Goal: Information Seeking & Learning: Learn about a topic

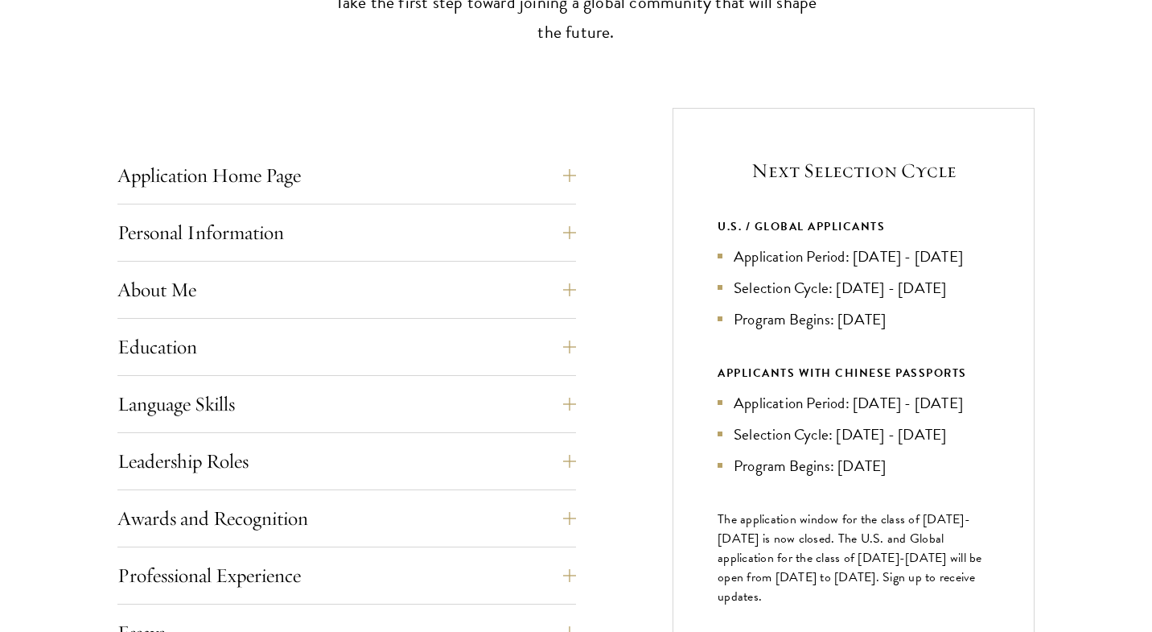
scroll to position [550, 0]
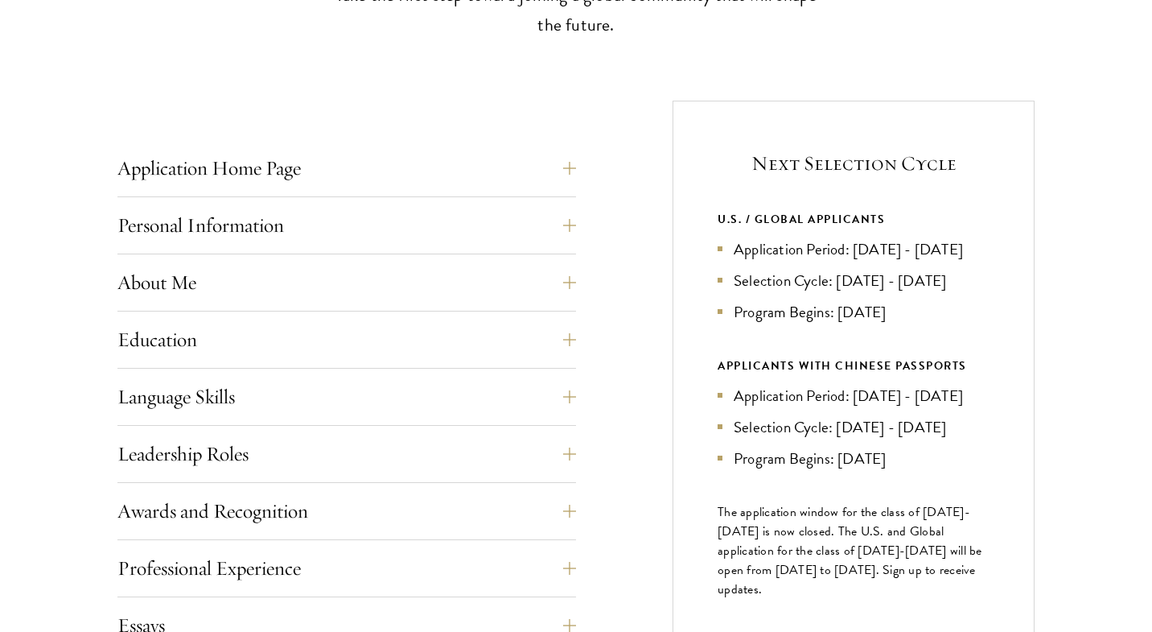
click at [729, 240] on li "Application Period: Apr 2026 - Sep 2026" at bounding box center [854, 248] width 272 height 23
click at [760, 292] on li "Selection Cycle: Oct - Nov 2026" at bounding box center [854, 280] width 272 height 23
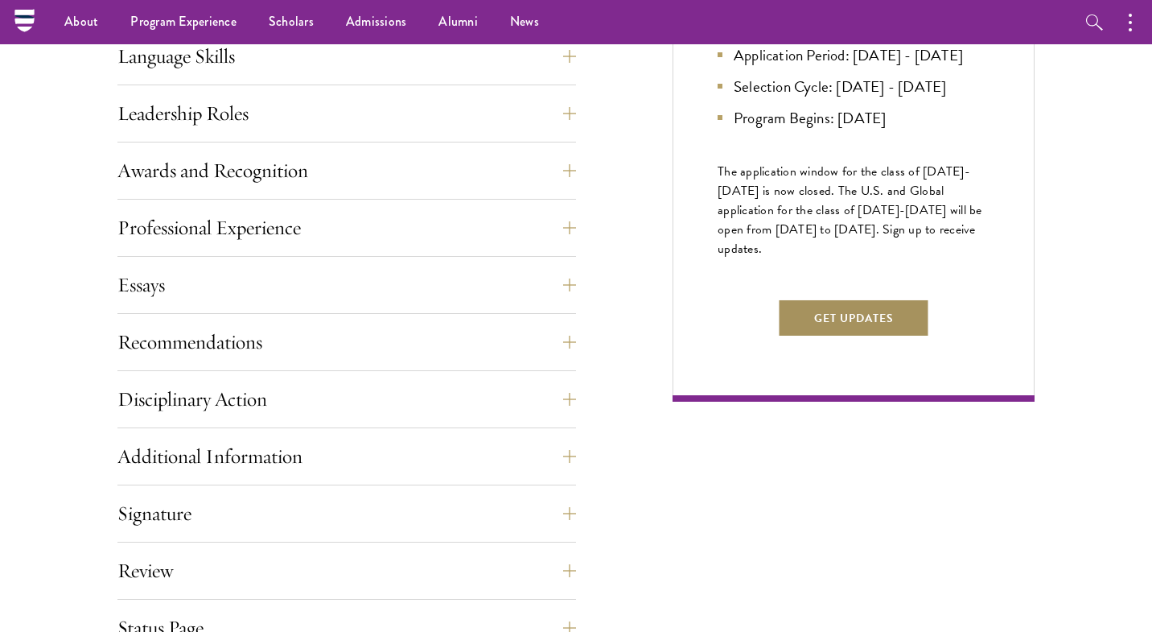
scroll to position [792, 0]
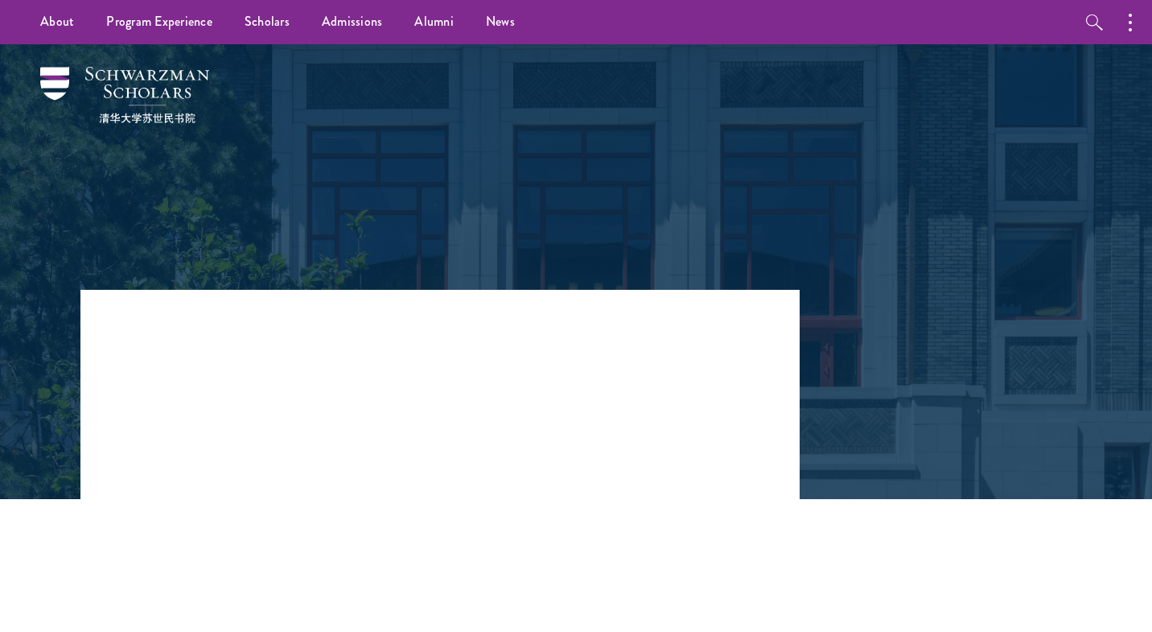
scroll to position [37, 0]
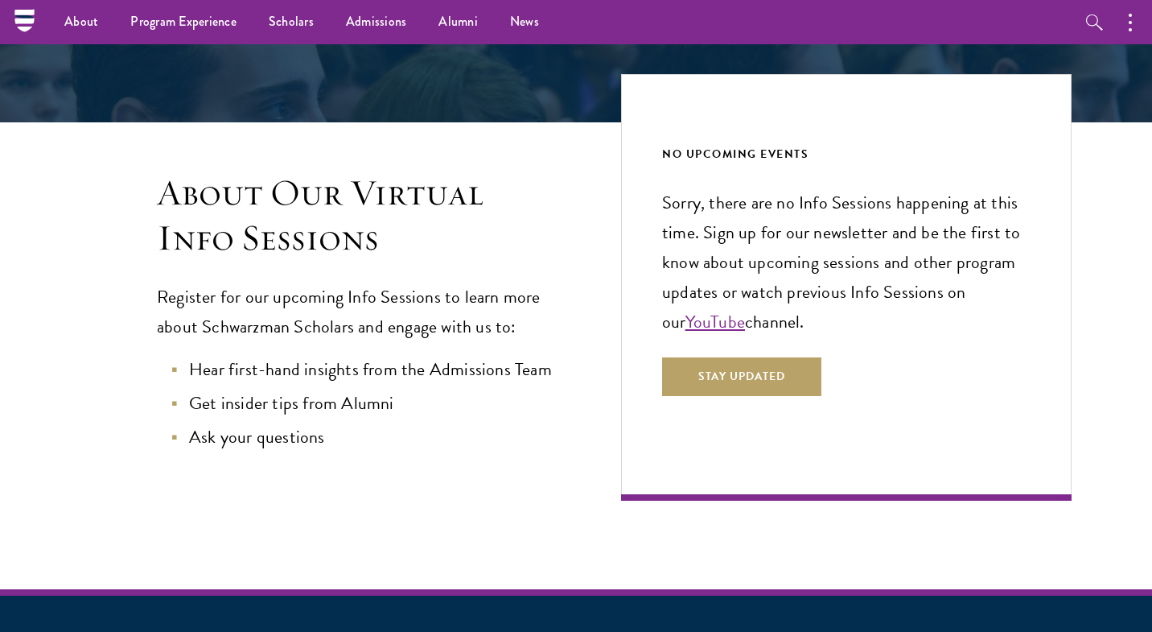
scroll to position [281, 0]
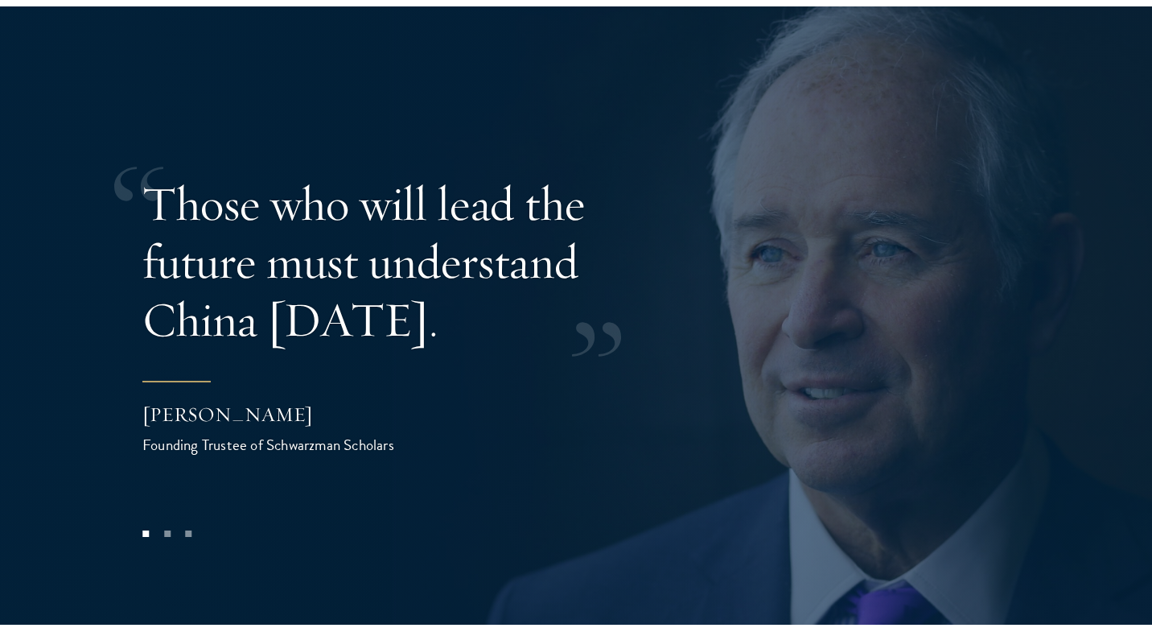
scroll to position [3720, 0]
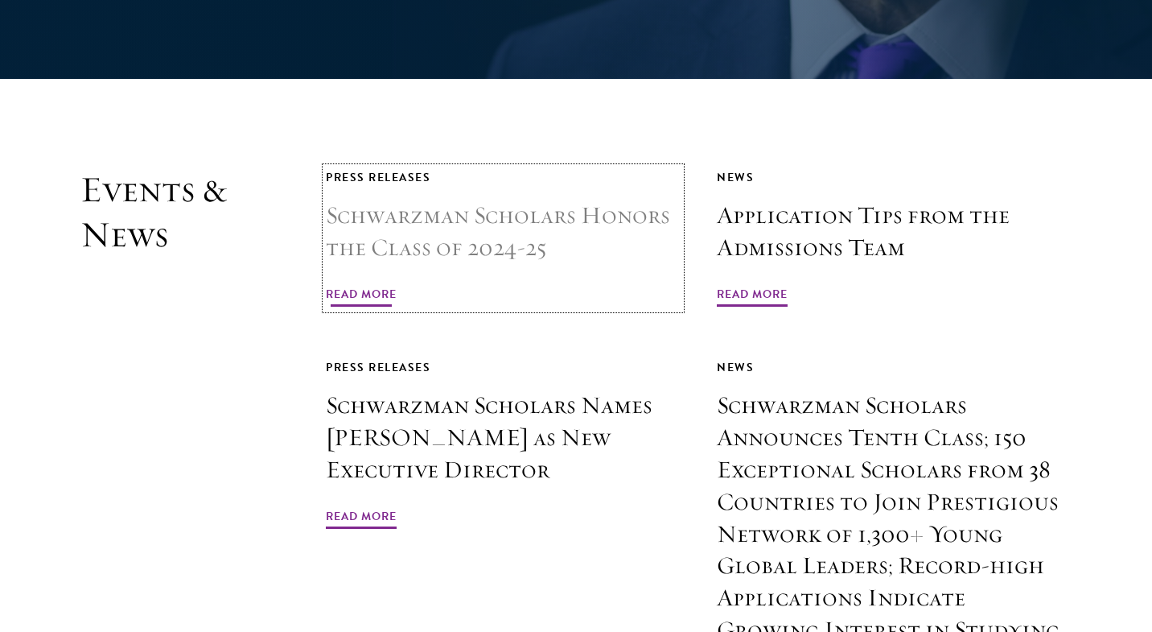
click at [364, 284] on span "Read More" at bounding box center [361, 296] width 71 height 25
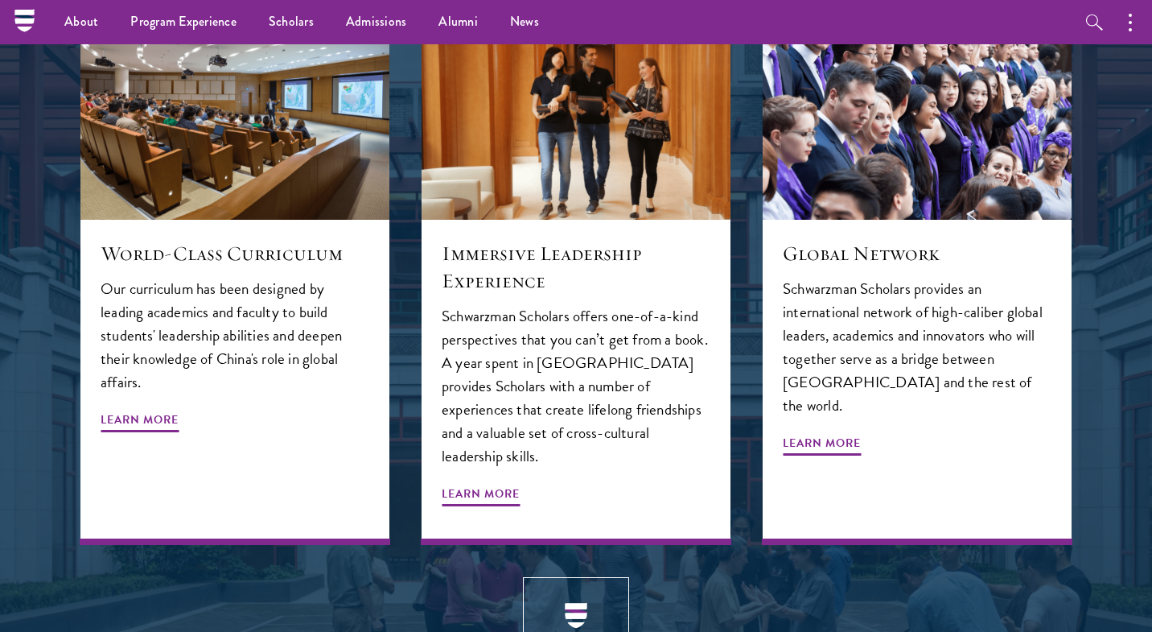
scroll to position [1742, 0]
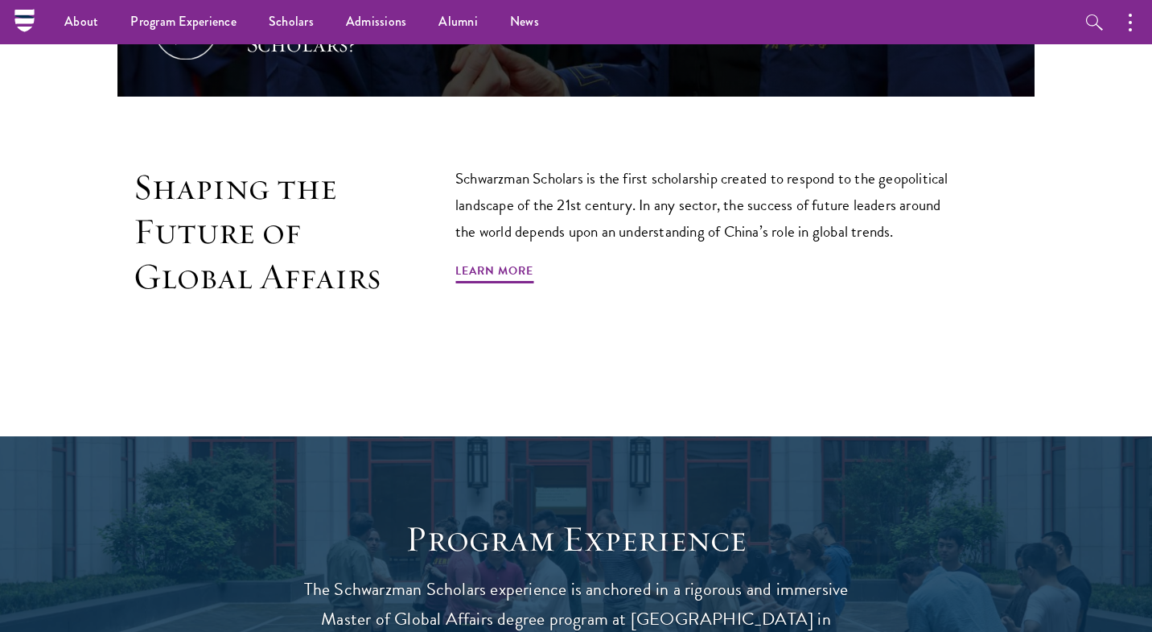
scroll to position [940, 0]
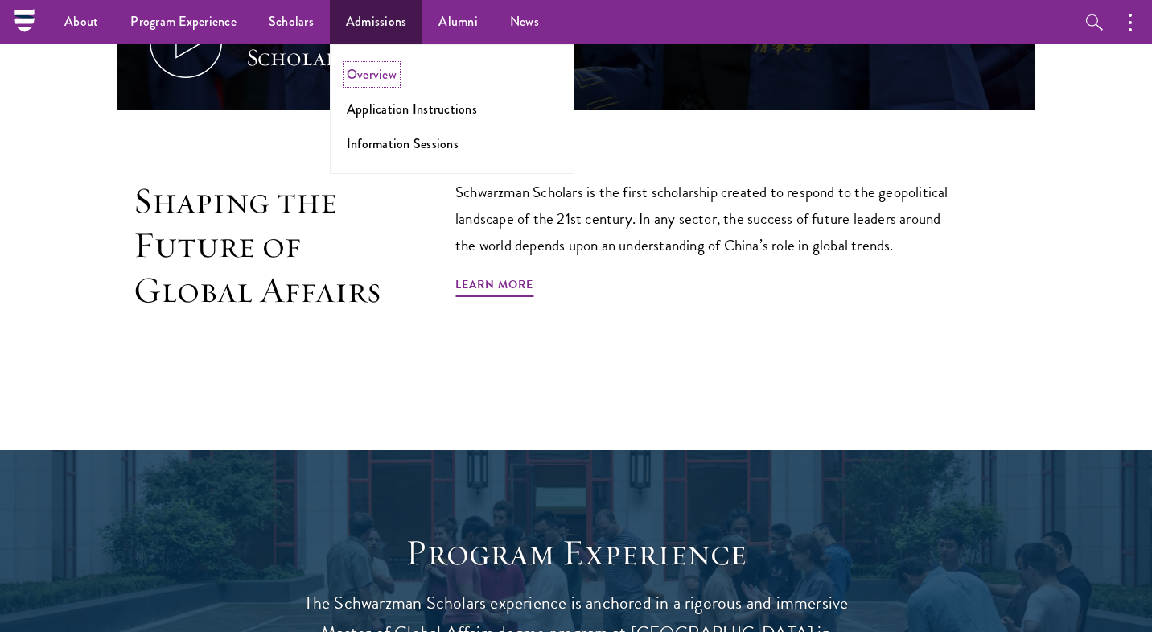
click at [370, 77] on link "Overview" at bounding box center [372, 74] width 50 height 19
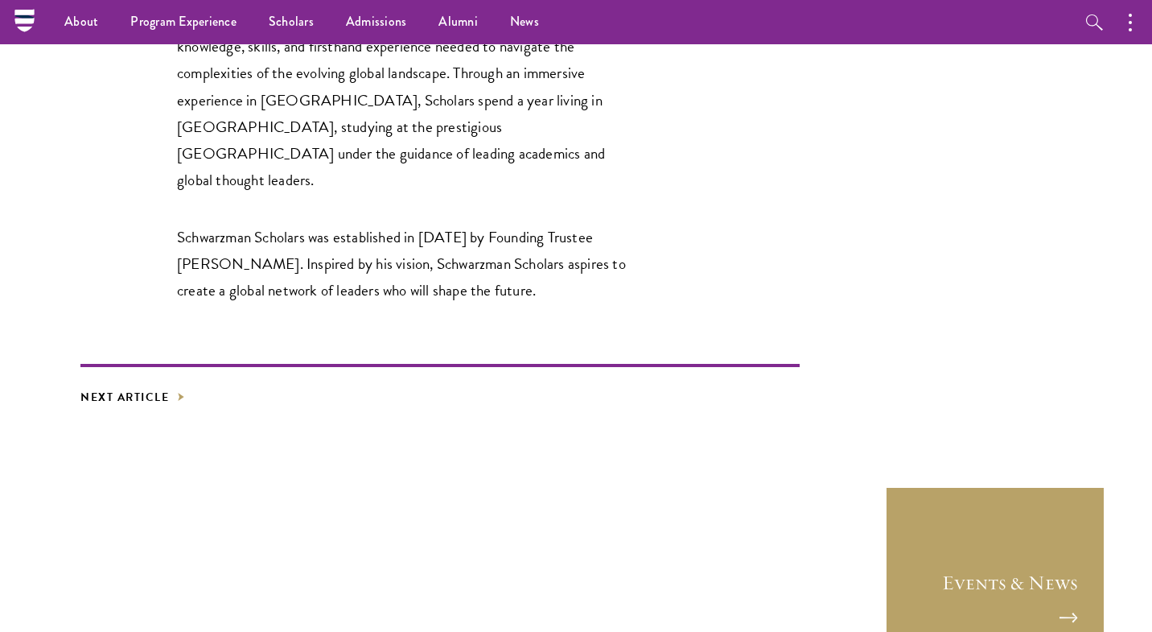
scroll to position [2946, 0]
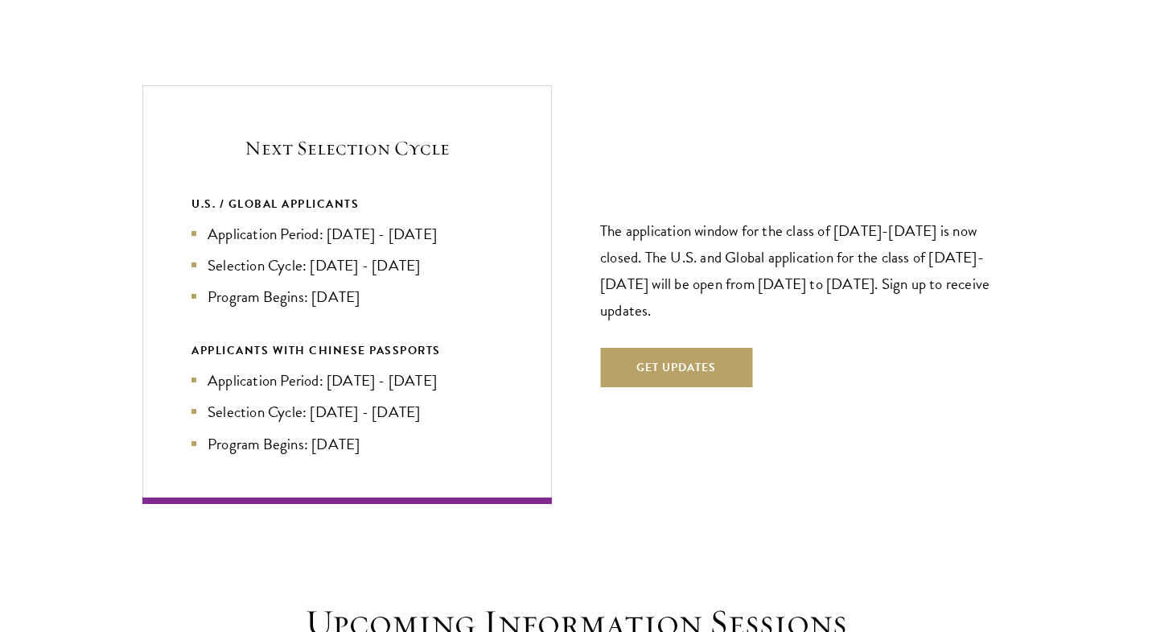
scroll to position [3406, 0]
